Goal: Book appointment/travel/reservation

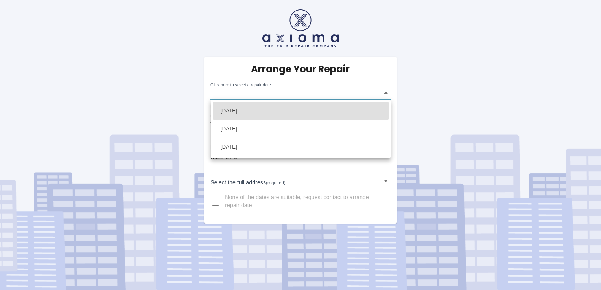
click at [251, 93] on body "Arrange Your Repair Click here to select a repair date ​ Phone Number   * 07312…" at bounding box center [300, 145] width 601 height 290
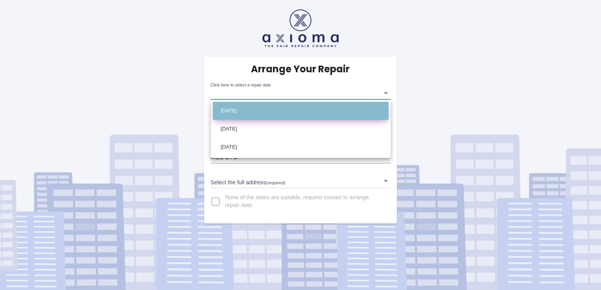
click at [262, 111] on li "[DATE]" at bounding box center [301, 111] width 176 height 18
type input "[DATE]T00:00:00.000Z"
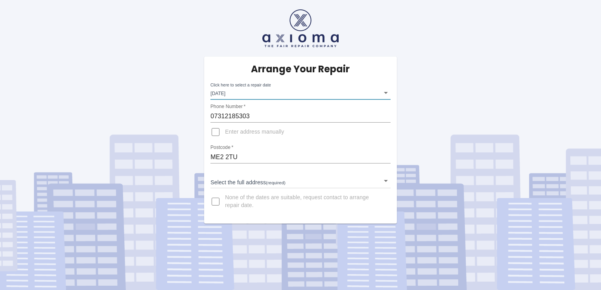
click at [260, 133] on span "Enter address manually" at bounding box center [254, 132] width 59 height 8
click at [225, 133] on input "Enter address manually" at bounding box center [215, 132] width 19 height 19
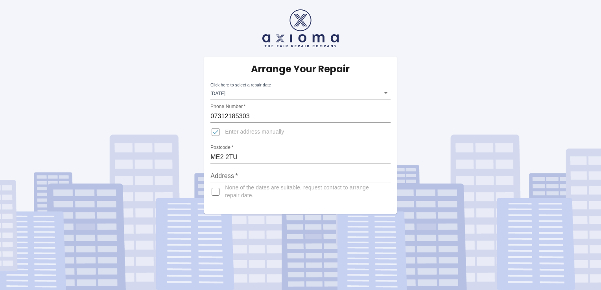
click at [260, 133] on span "Enter address manually" at bounding box center [254, 132] width 59 height 8
click at [225, 133] on input "Enter address manually" at bounding box center [215, 132] width 19 height 19
checkbox input "false"
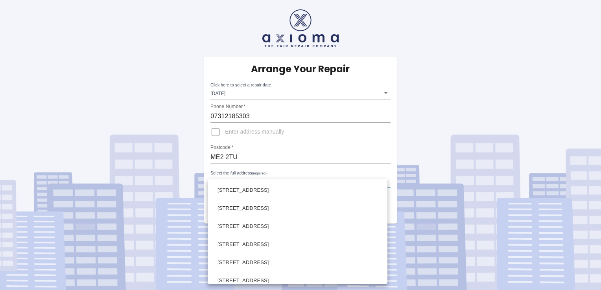
click at [256, 180] on body "Arrange Your Repair Click here to select a repair date Mon Sep 08 2025 2025-09-…" at bounding box center [300, 145] width 601 height 290
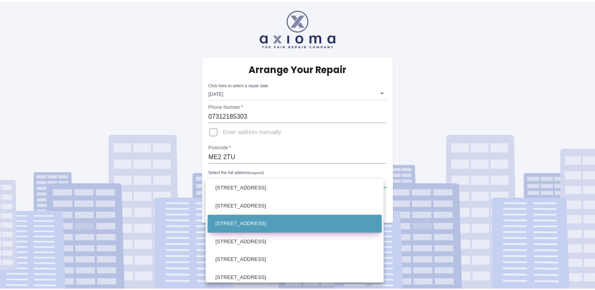
scroll to position [197, 0]
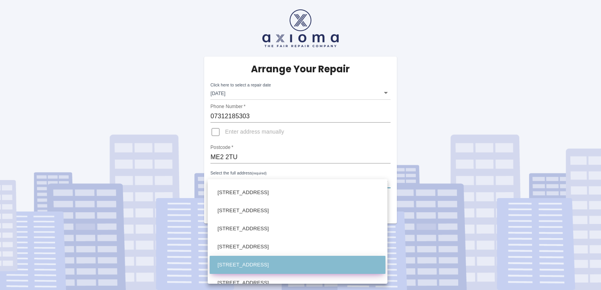
click at [234, 262] on li "15 Stangate Road Rochester Kent" at bounding box center [298, 265] width 176 height 18
type input "15 Stangate Road Rochester Kent"
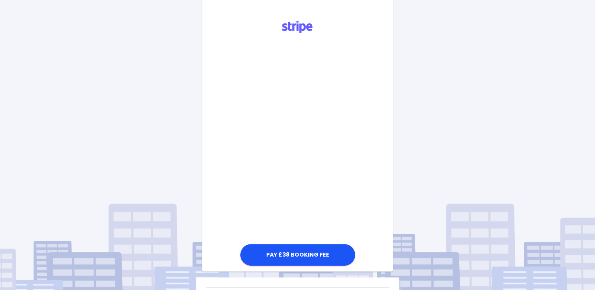
scroll to position [203, 0]
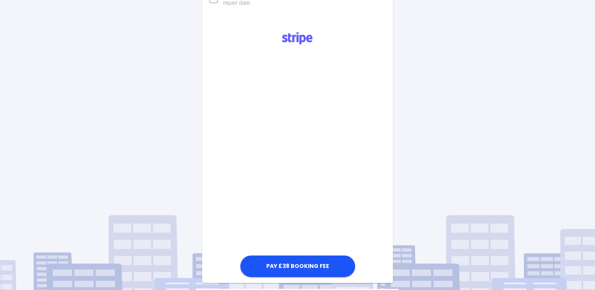
click at [362, 165] on div "Pay £38 Booking Fee" at bounding box center [297, 152] width 190 height 254
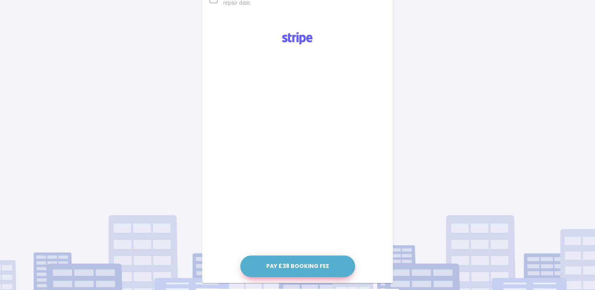
click at [307, 262] on button "Pay £38 Booking Fee" at bounding box center [297, 267] width 115 height 22
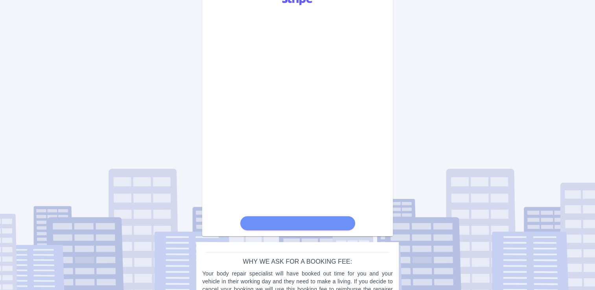
scroll to position [214, 0]
